Goal: Task Accomplishment & Management: Manage account settings

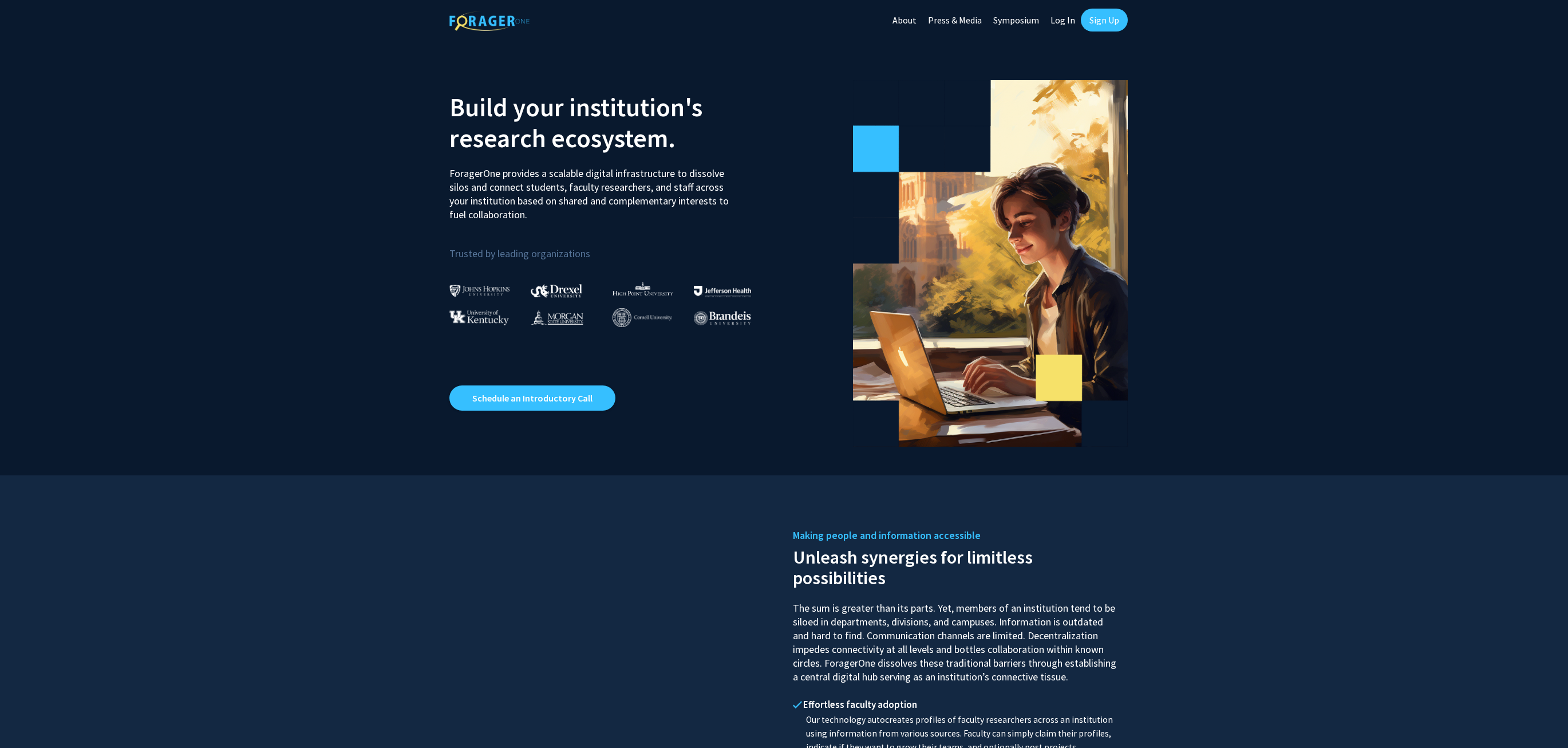
click at [1068, 21] on link "Log In" at bounding box center [1062, 20] width 36 height 40
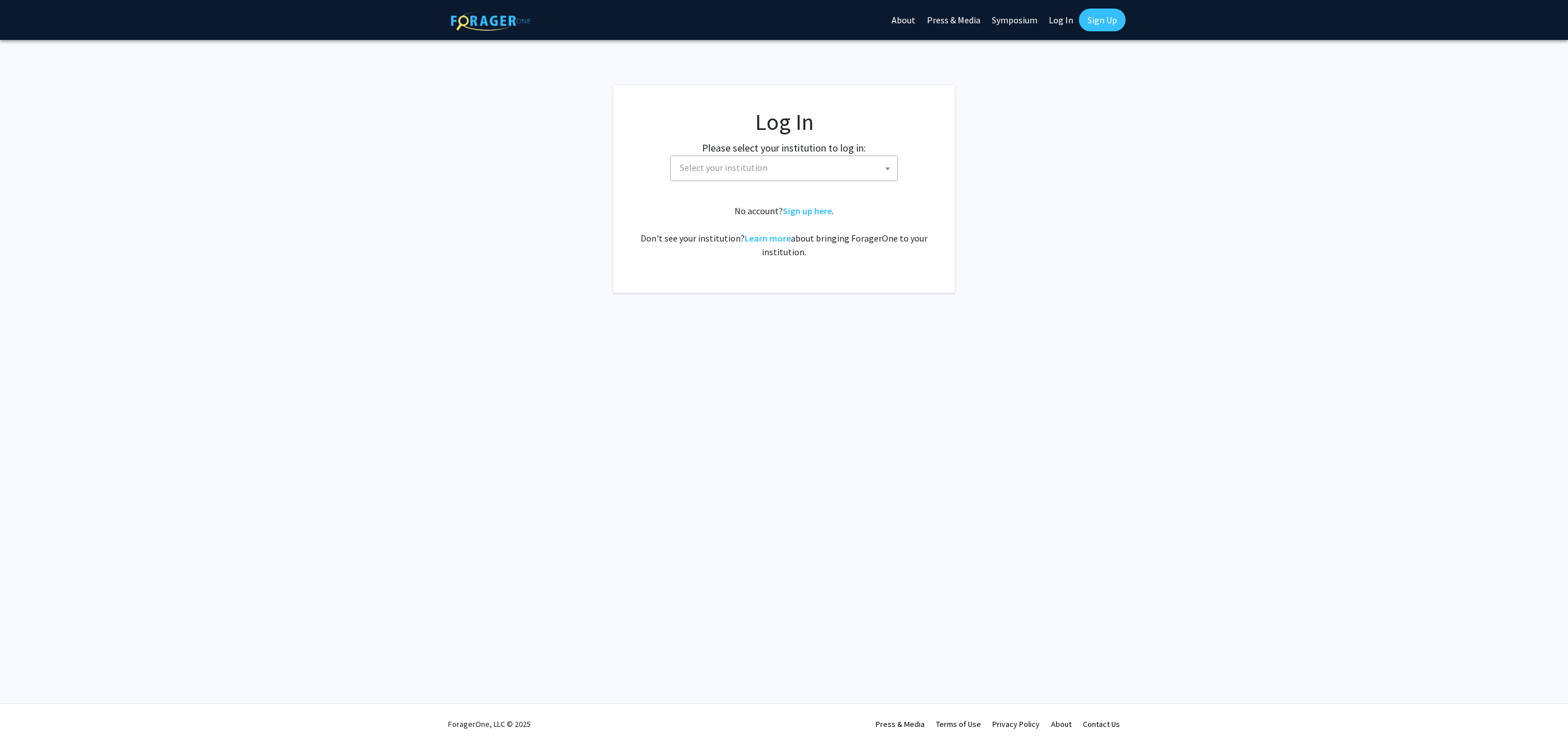
click at [821, 163] on span "Select your institution" at bounding box center [786, 167] width 222 height 23
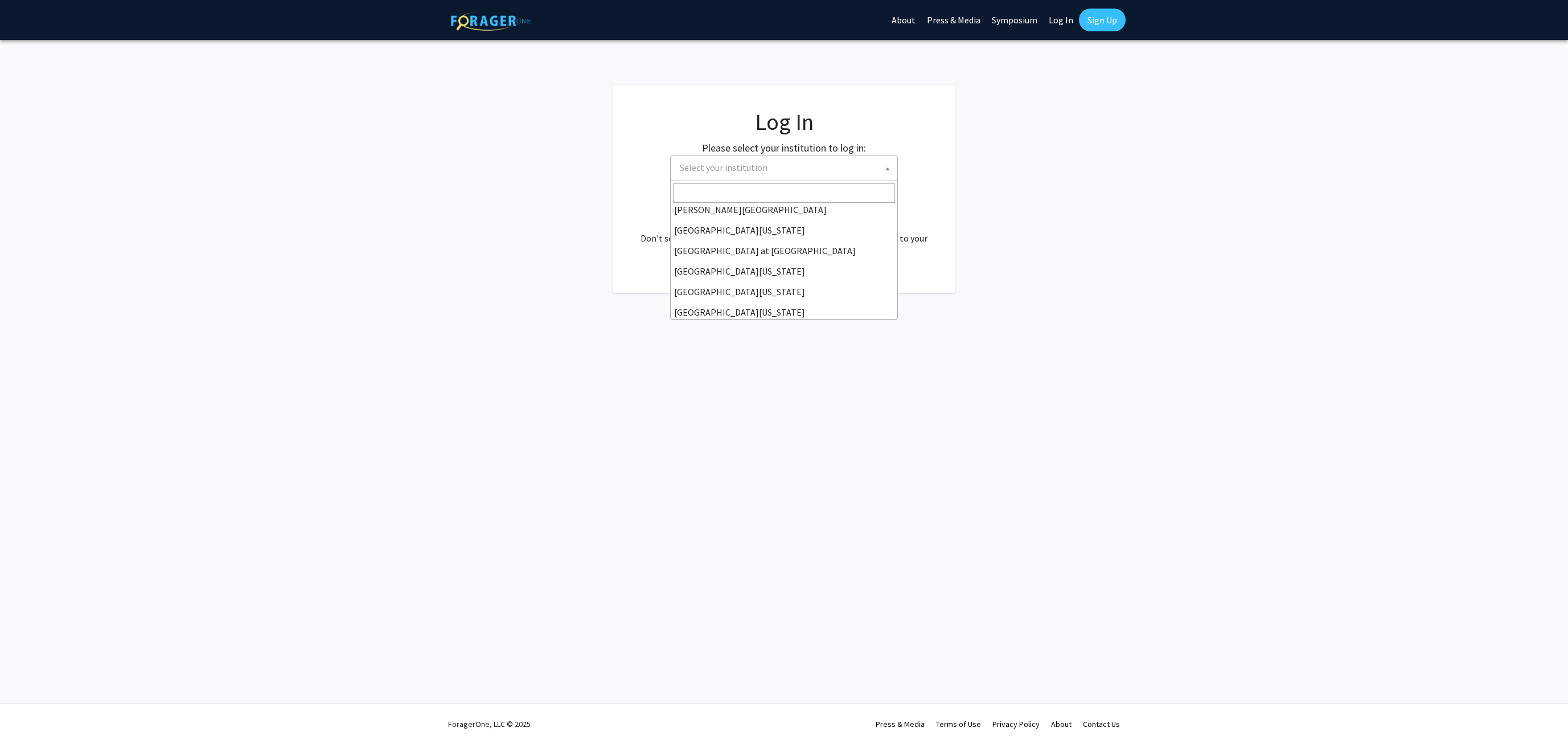
scroll to position [399, 0]
select select "33"
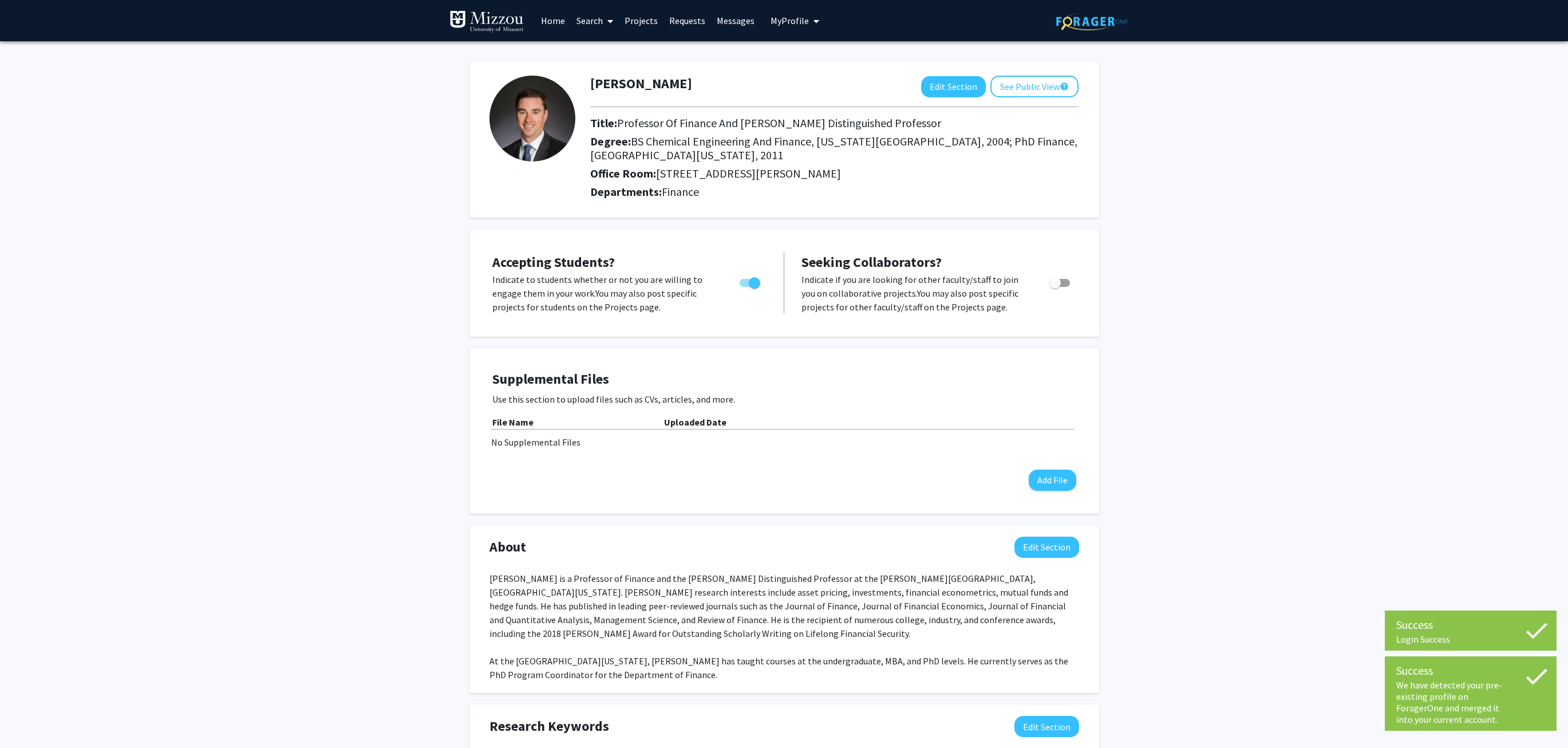
click at [386, 196] on div "[PERSON_NAME] Edit Section See Public View help Title: Professor Of Finance And…" at bounding box center [784, 623] width 1568 height 1165
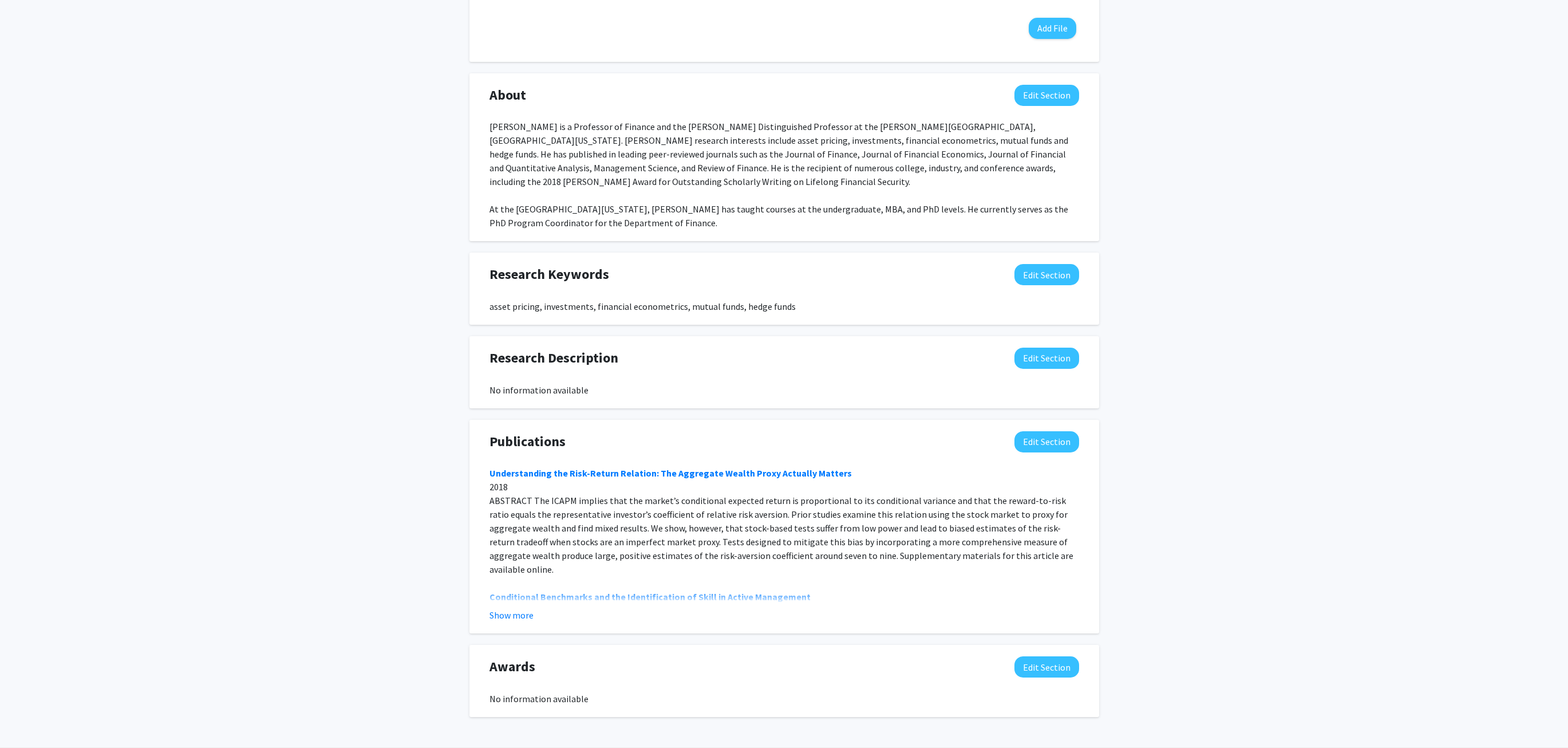
scroll to position [458, 0]
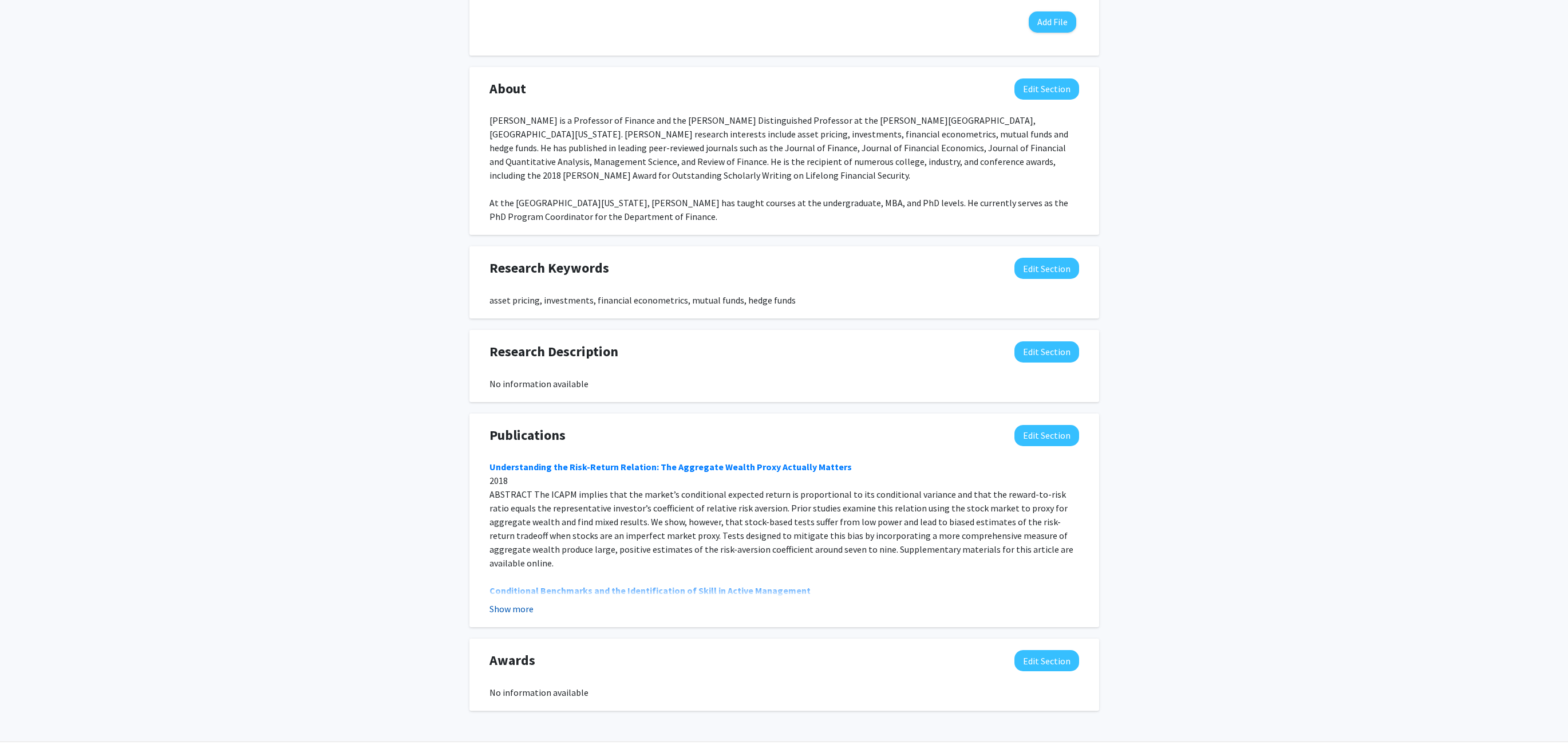
click at [511, 610] on button "Show more" at bounding box center [512, 608] width 44 height 13
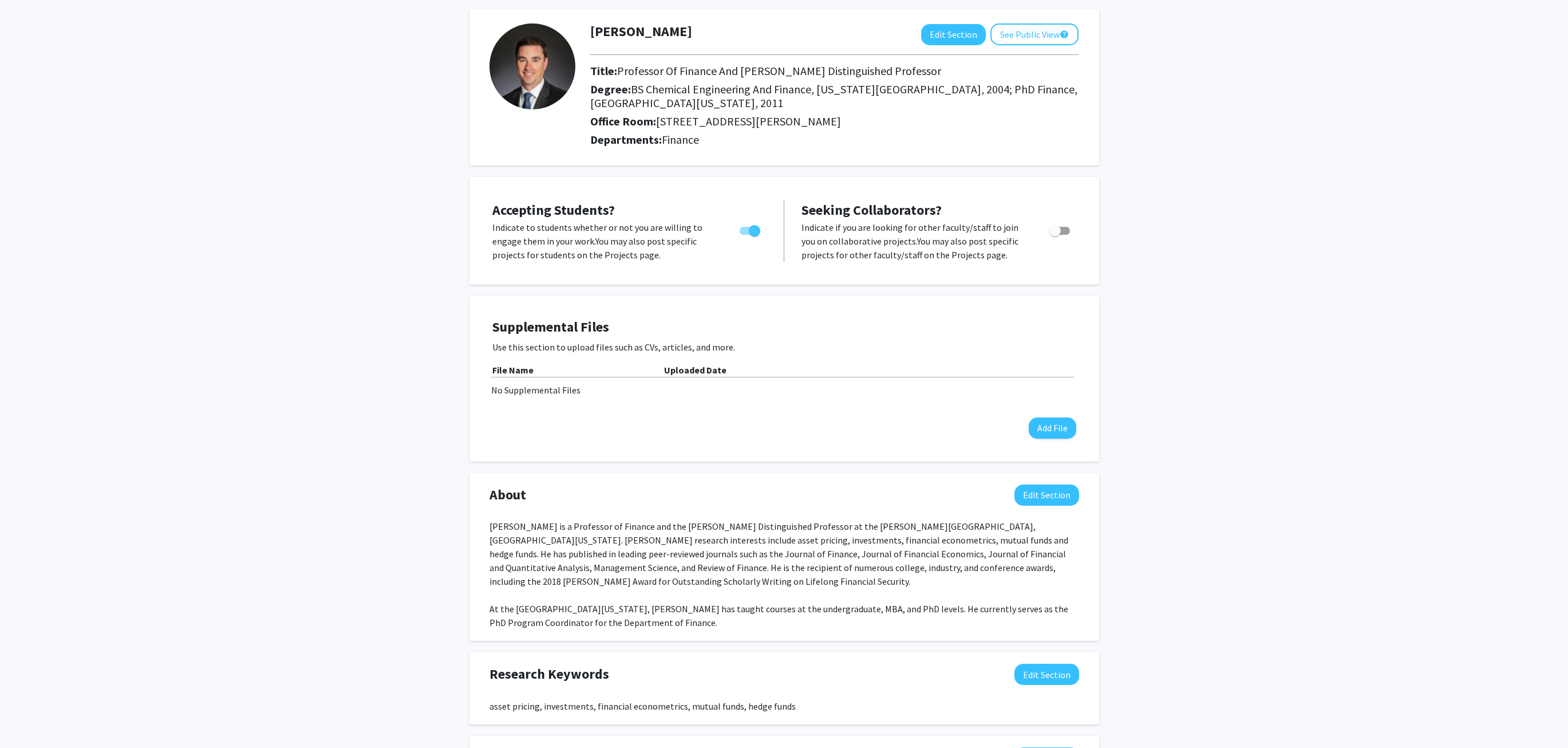
scroll to position [0, 0]
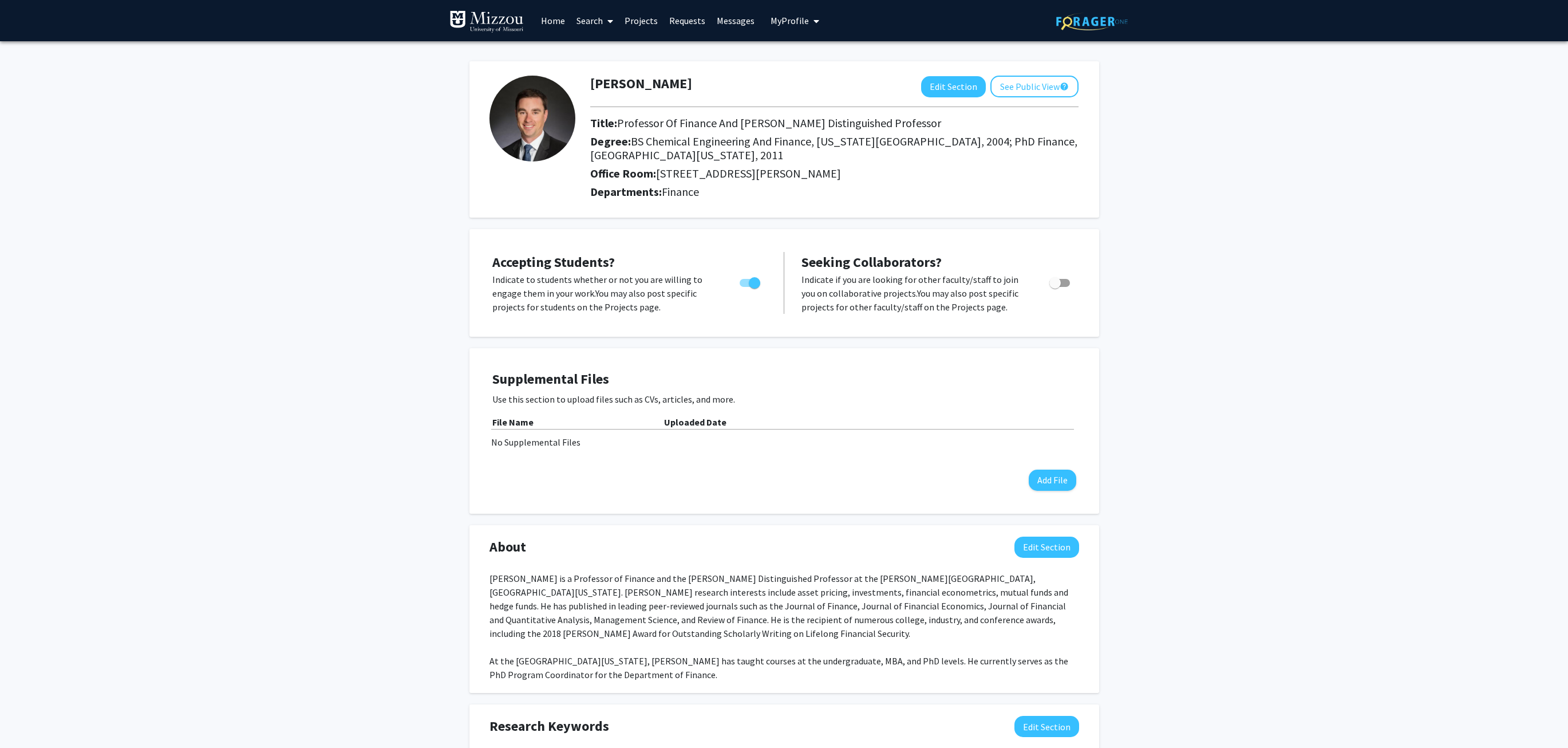
drag, startPoint x: 755, startPoint y: 283, endPoint x: 725, endPoint y: 285, distance: 30.1
click at [725, 285] on div "Indicate to students whether or not you are willing to engage them in your work…" at bounding box center [629, 293] width 291 height 41
drag, startPoint x: 753, startPoint y: 283, endPoint x: 732, endPoint y: 283, distance: 21.0
click at [732, 283] on div at bounding box center [751, 293] width 49 height 41
click at [753, 282] on span "Toggle" at bounding box center [754, 283] width 12 height 12
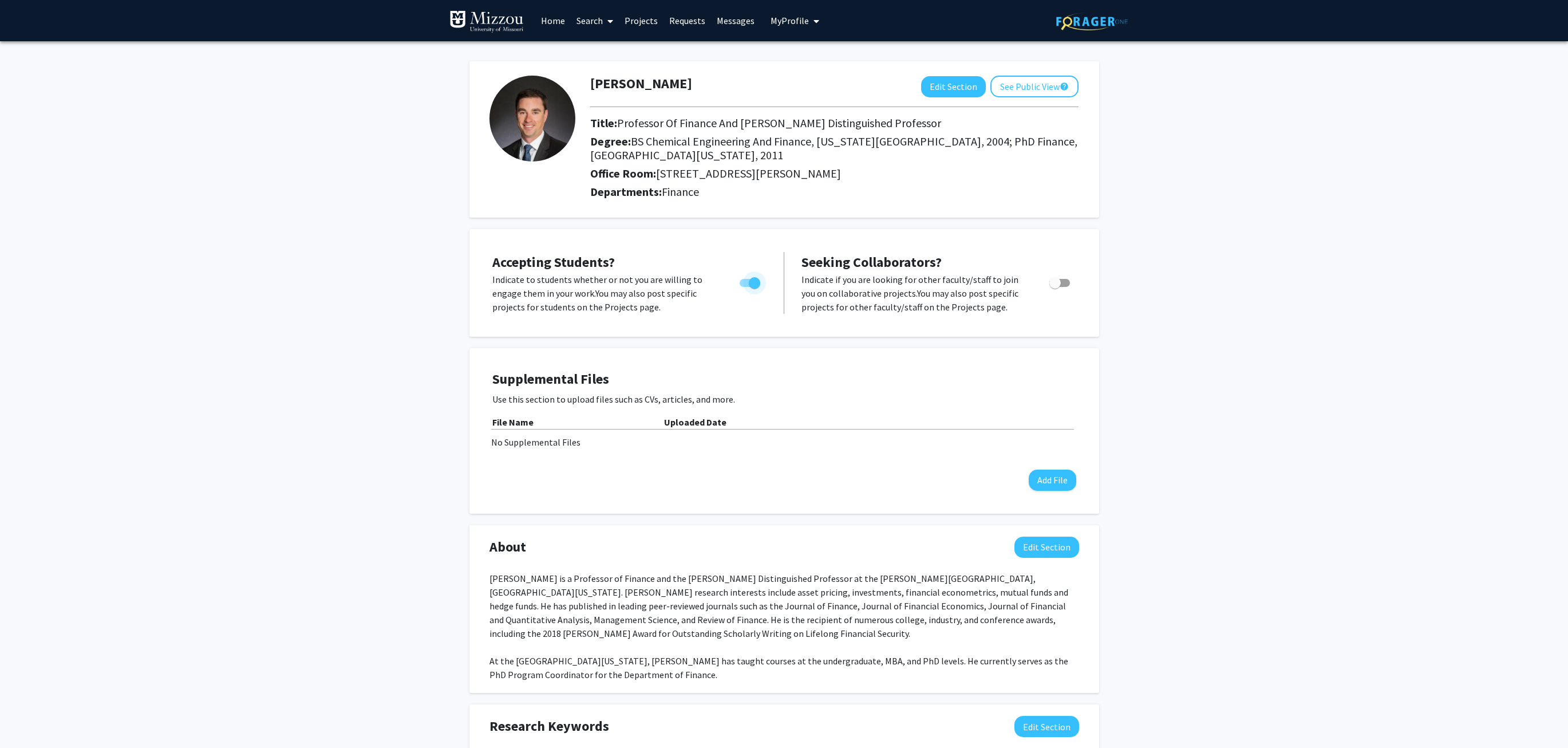
click at [745, 287] on input "Would you like to permit student requests?" at bounding box center [745, 287] width 1 height 1
click at [745, 283] on span "Toggle" at bounding box center [745, 283] width 12 height 12
click at [745, 287] on input "Would you like to permit student requests?" at bounding box center [745, 287] width 1 height 1
checkbox input "false"
click at [394, 294] on div "[PERSON_NAME] Edit Section See Public View help Title: Professor Of Finance And…" at bounding box center [784, 733] width 1568 height 1385
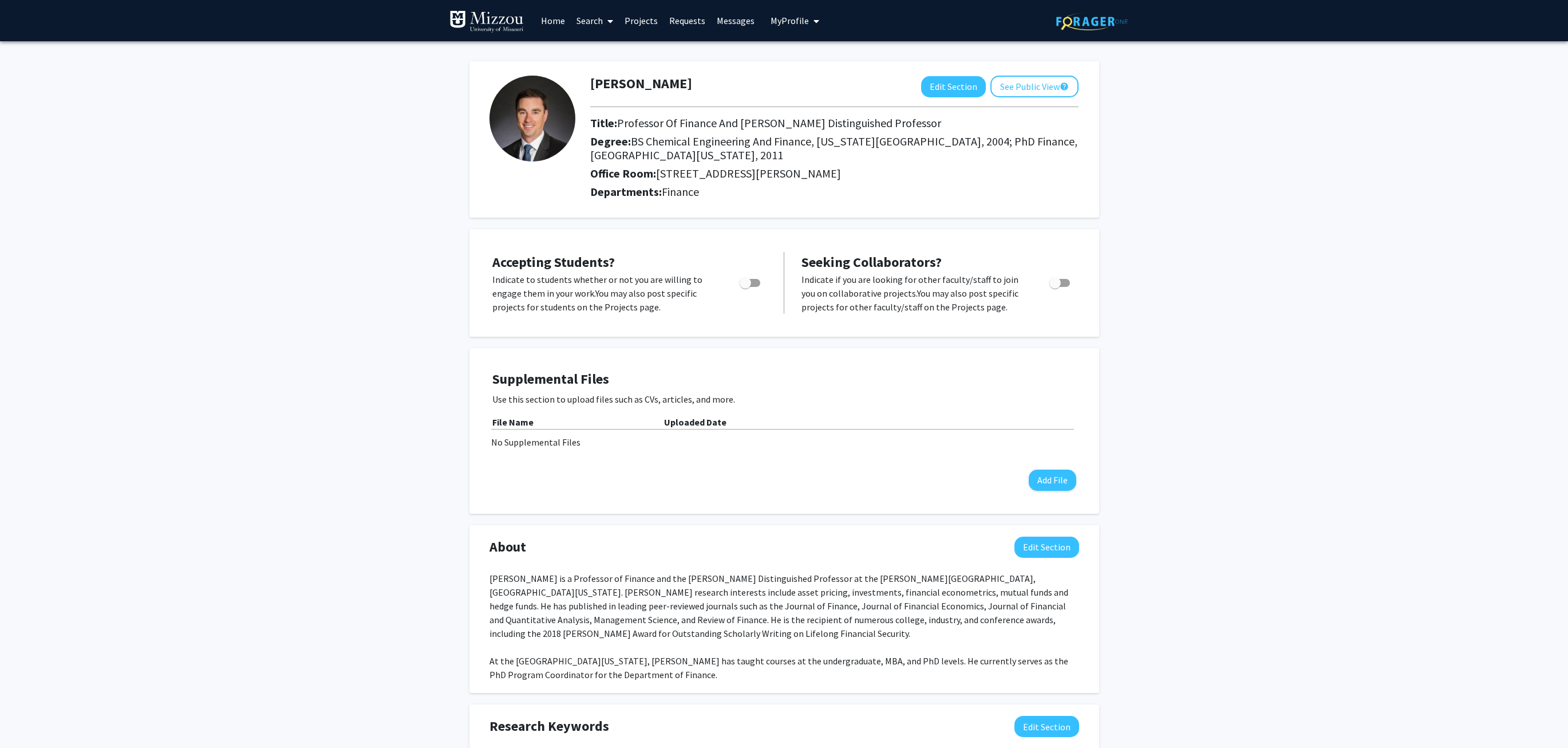
click at [813, 23] on icon "My profile dropdown to access profile and logout" at bounding box center [816, 21] width 6 height 9
click at [796, 112] on link "Log Out" at bounding box center [830, 105] width 103 height 13
